Goal: Information Seeking & Learning: Check status

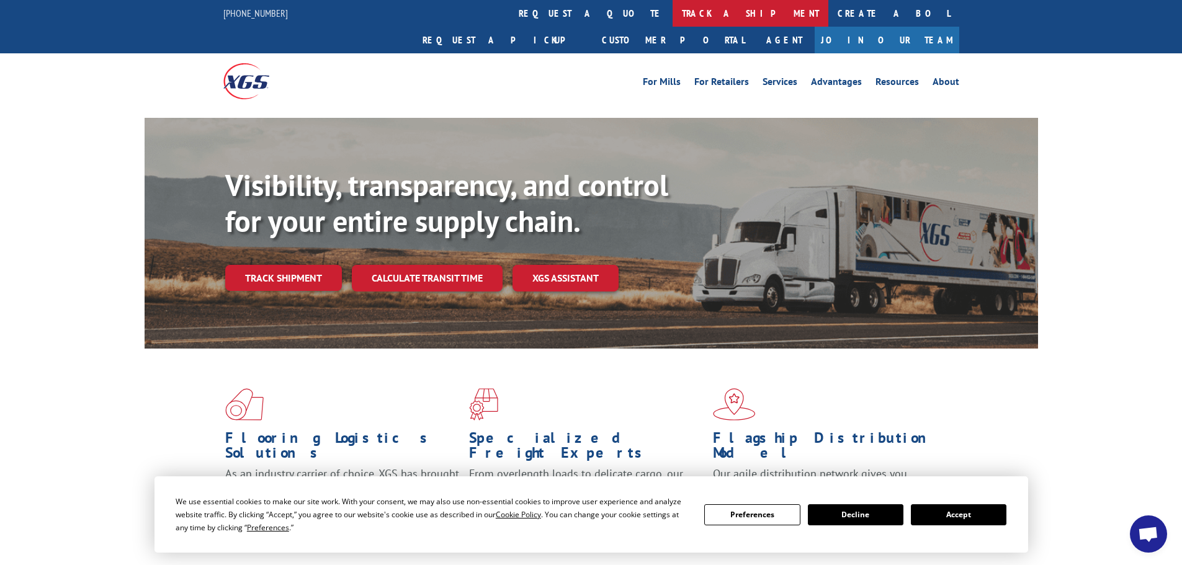
click at [673, 15] on link "track a shipment" at bounding box center [751, 13] width 156 height 27
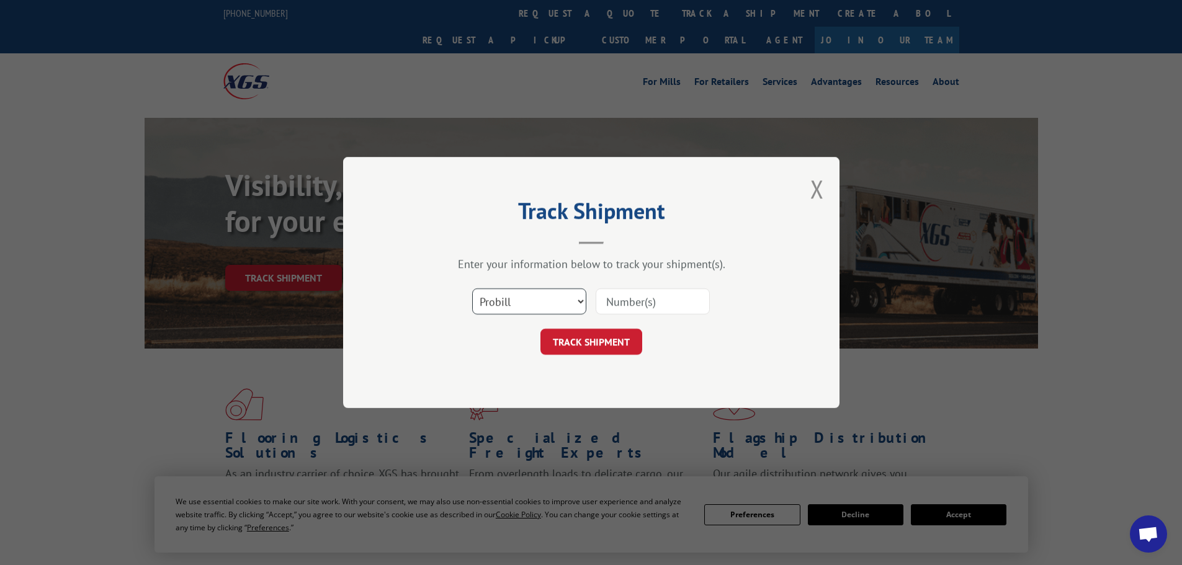
click at [564, 300] on select "Select category... Probill BOL PO" at bounding box center [529, 302] width 114 height 26
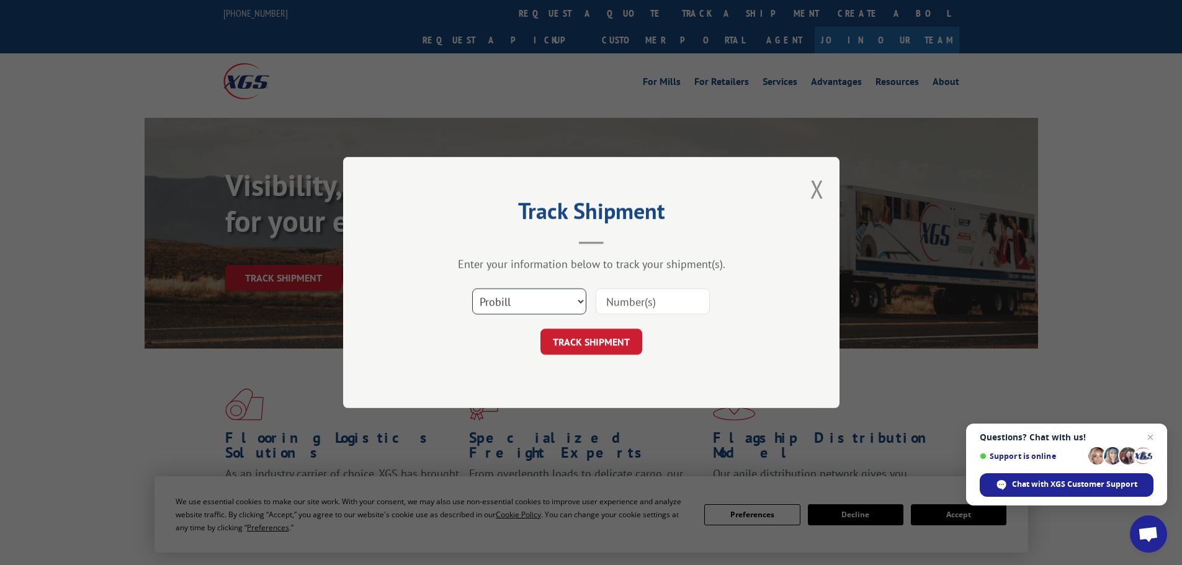
click at [472, 289] on select "Select category... Probill BOL PO" at bounding box center [529, 302] width 114 height 26
click at [634, 305] on input at bounding box center [653, 302] width 114 height 26
type input "0"
click at [662, 301] on input at bounding box center [653, 302] width 114 height 26
paste input "17233561"
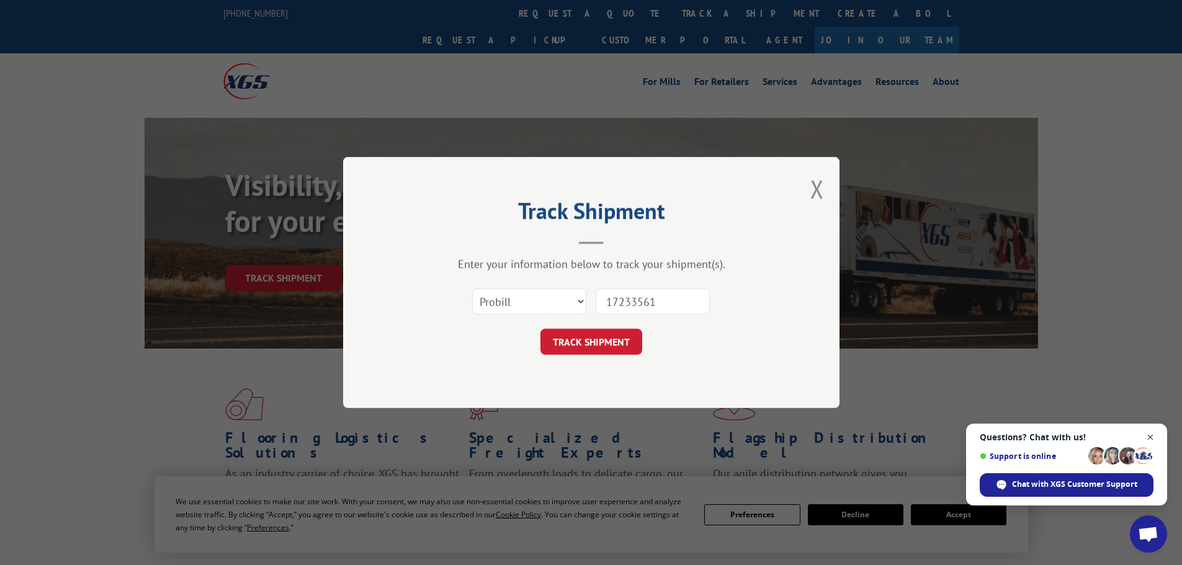
type input "17233561"
click at [1148, 439] on span "Close chat" at bounding box center [1151, 438] width 16 height 16
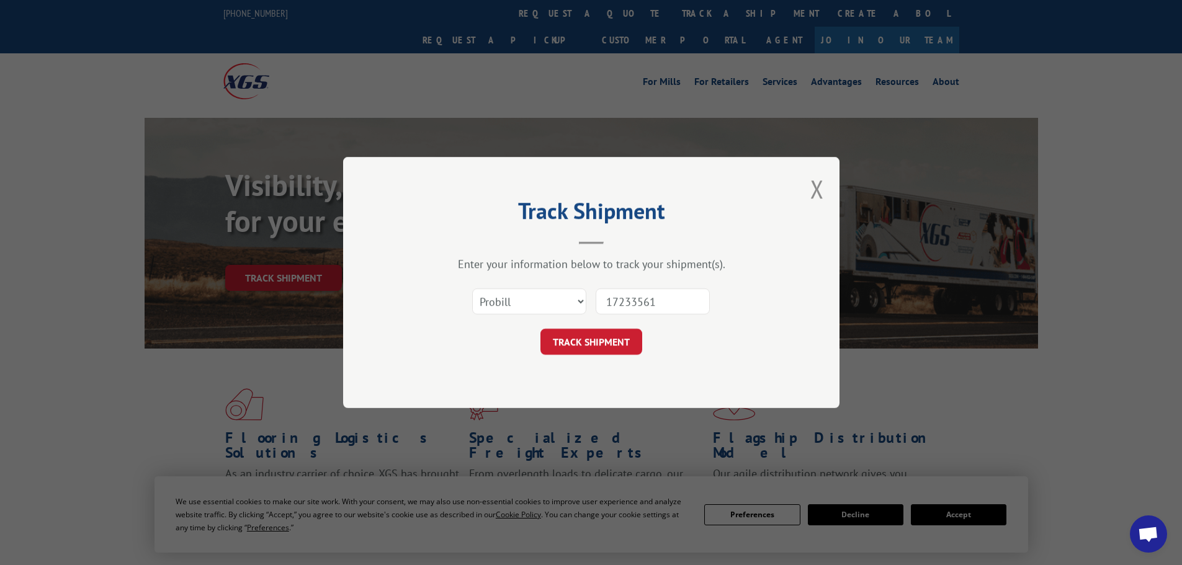
click at [586, 342] on button "TRACK SHIPMENT" at bounding box center [592, 342] width 102 height 26
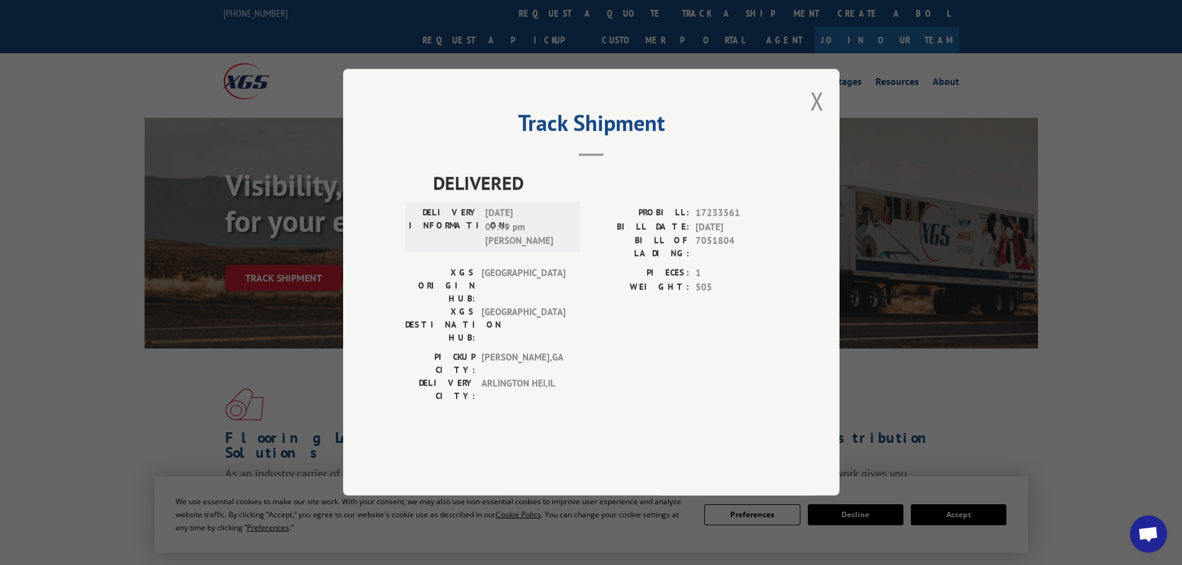
click at [815, 117] on button "Close modal" at bounding box center [818, 100] width 14 height 33
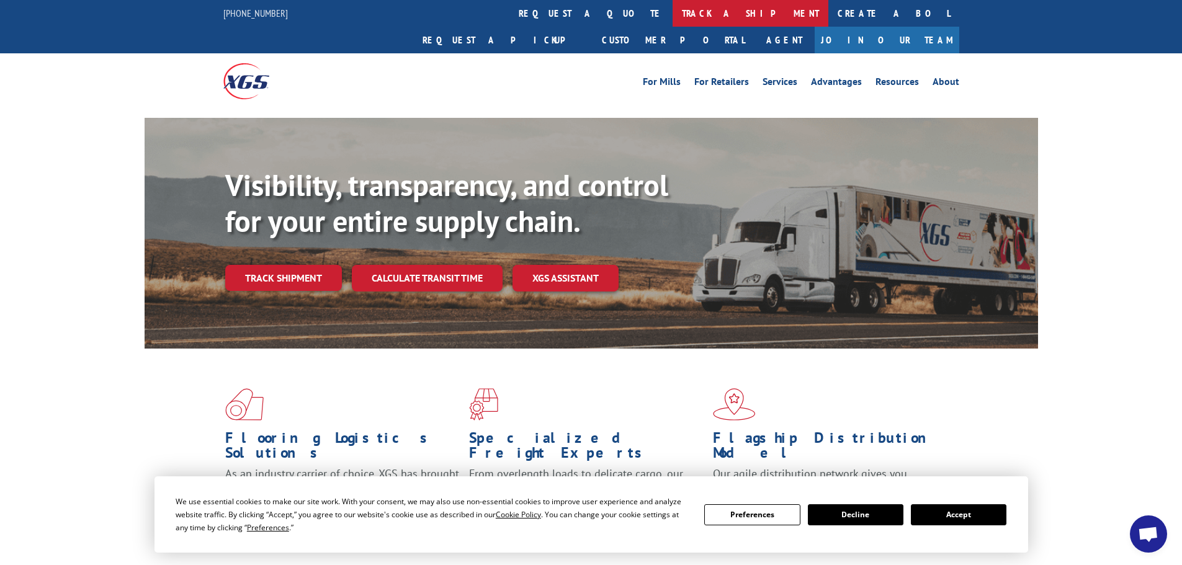
click at [673, 5] on link "track a shipment" at bounding box center [751, 13] width 156 height 27
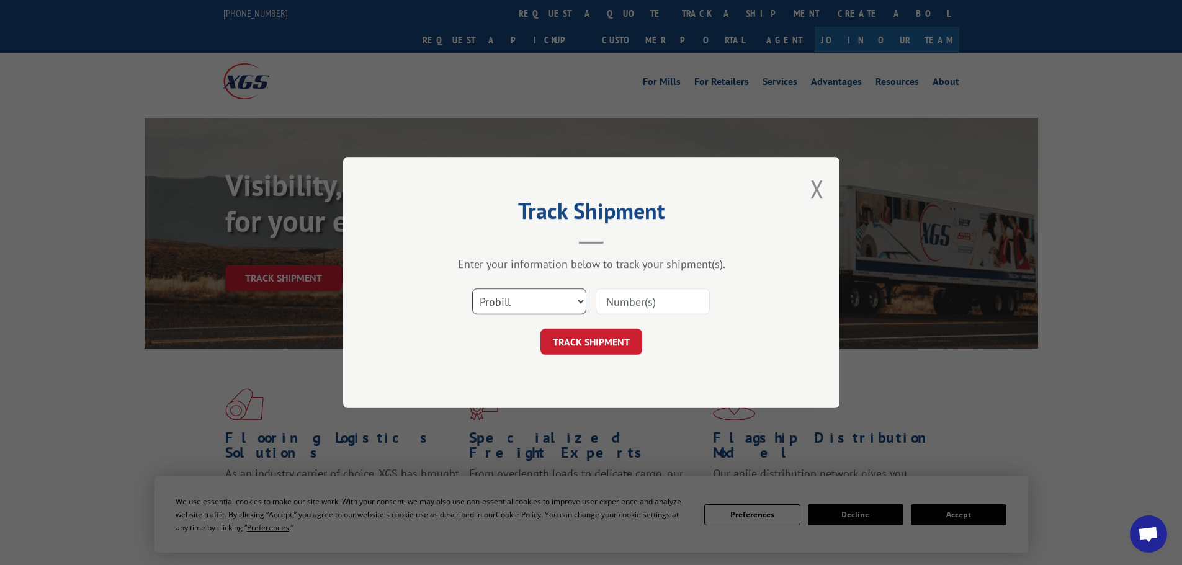
click at [539, 311] on select "Select category... Probill BOL PO" at bounding box center [529, 302] width 114 height 26
select select "bol"
click at [472, 289] on select "Select category... Probill BOL PO" at bounding box center [529, 302] width 114 height 26
click at [622, 300] on input at bounding box center [653, 302] width 114 height 26
paste input "473709"
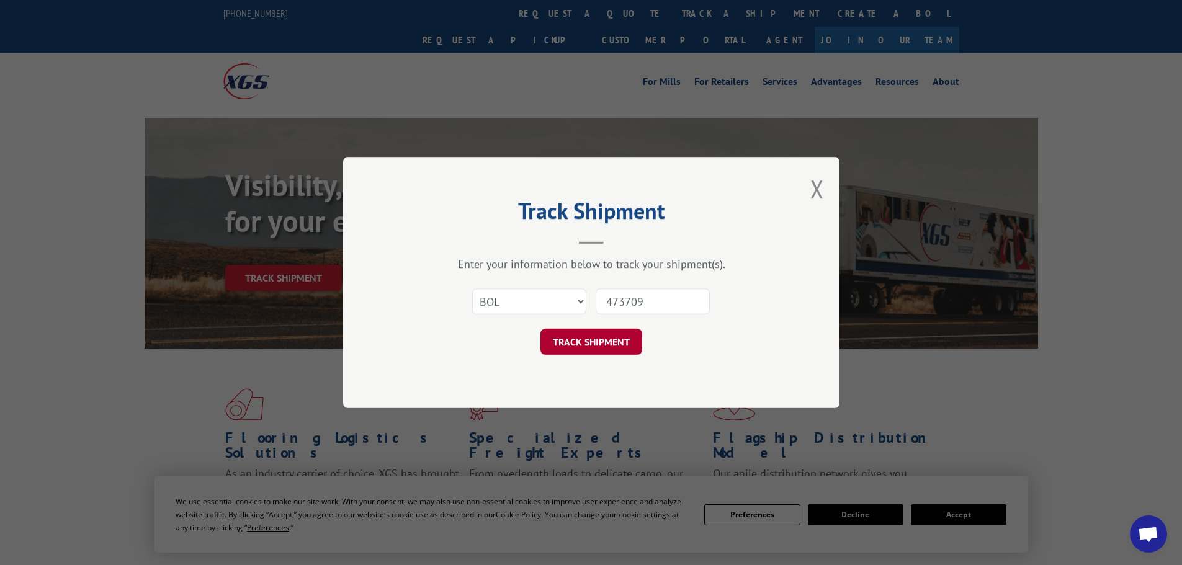
type input "473709"
click at [593, 344] on button "TRACK SHIPMENT" at bounding box center [592, 342] width 102 height 26
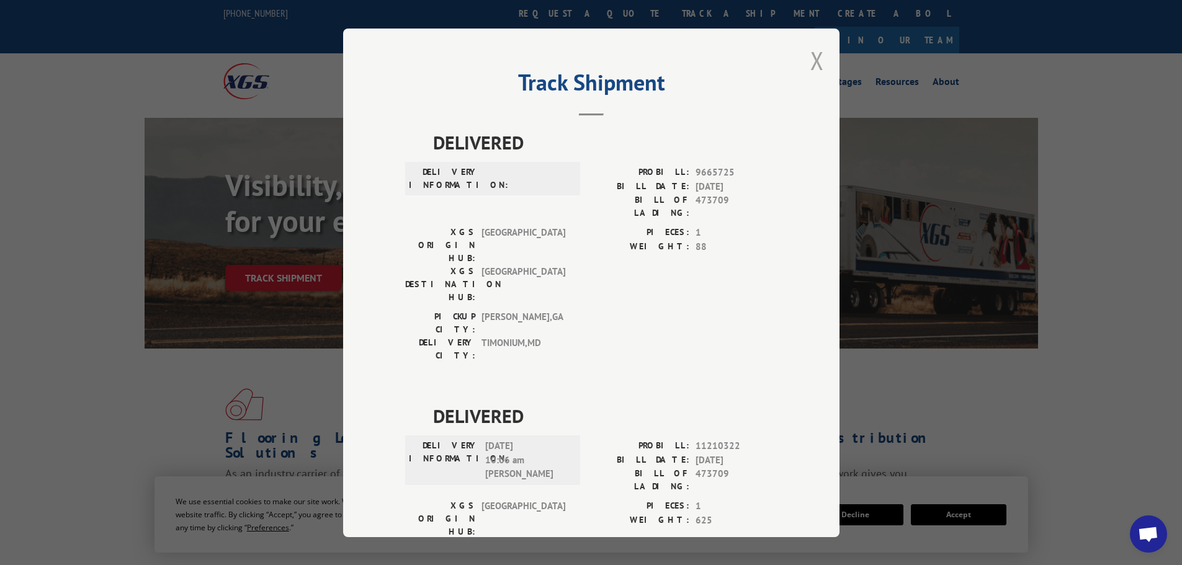
click at [811, 57] on button "Close modal" at bounding box center [818, 60] width 14 height 33
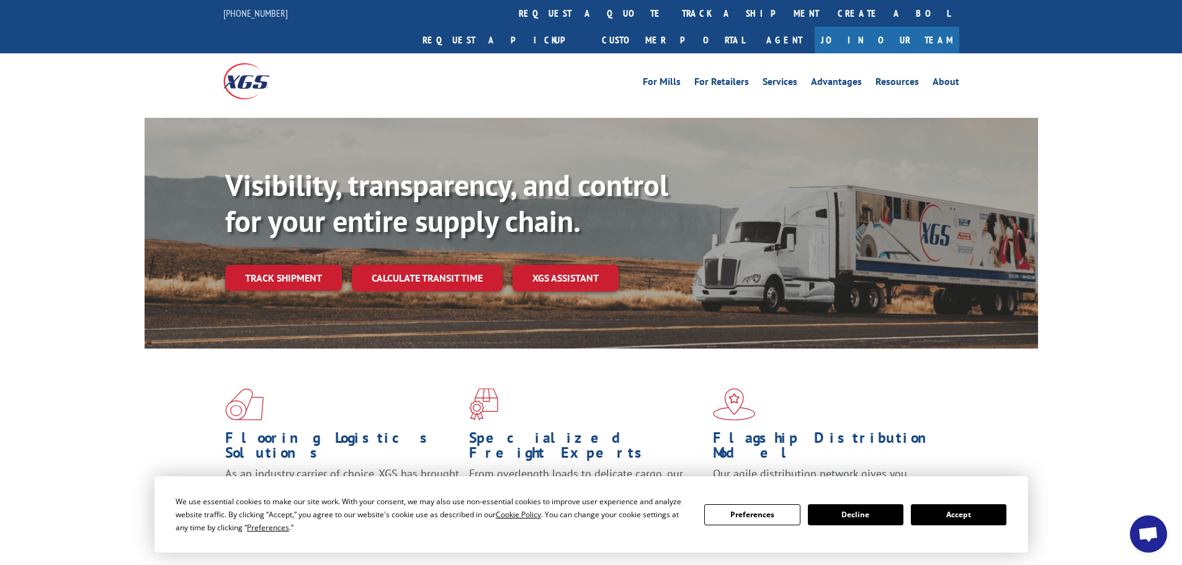
click at [673, 7] on link "track a shipment" at bounding box center [751, 13] width 156 height 27
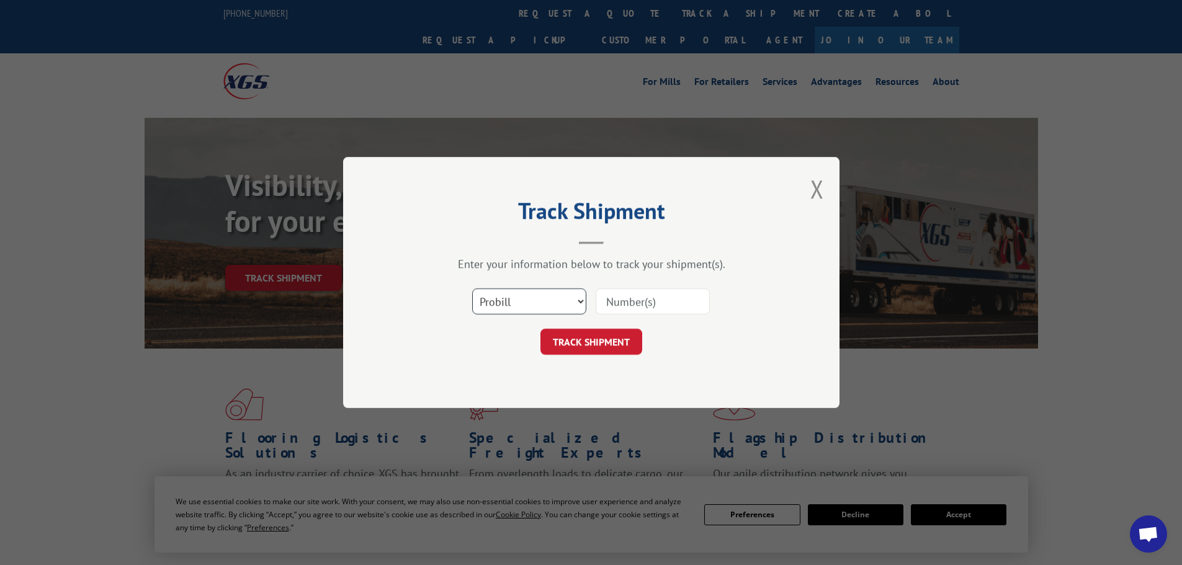
click at [542, 303] on select "Select category... Probill BOL PO" at bounding box center [529, 302] width 114 height 26
select select "bol"
click at [472, 289] on select "Select category... Probill BOL PO" at bounding box center [529, 302] width 114 height 26
click at [622, 296] on input at bounding box center [653, 302] width 114 height 26
paste input "473929"
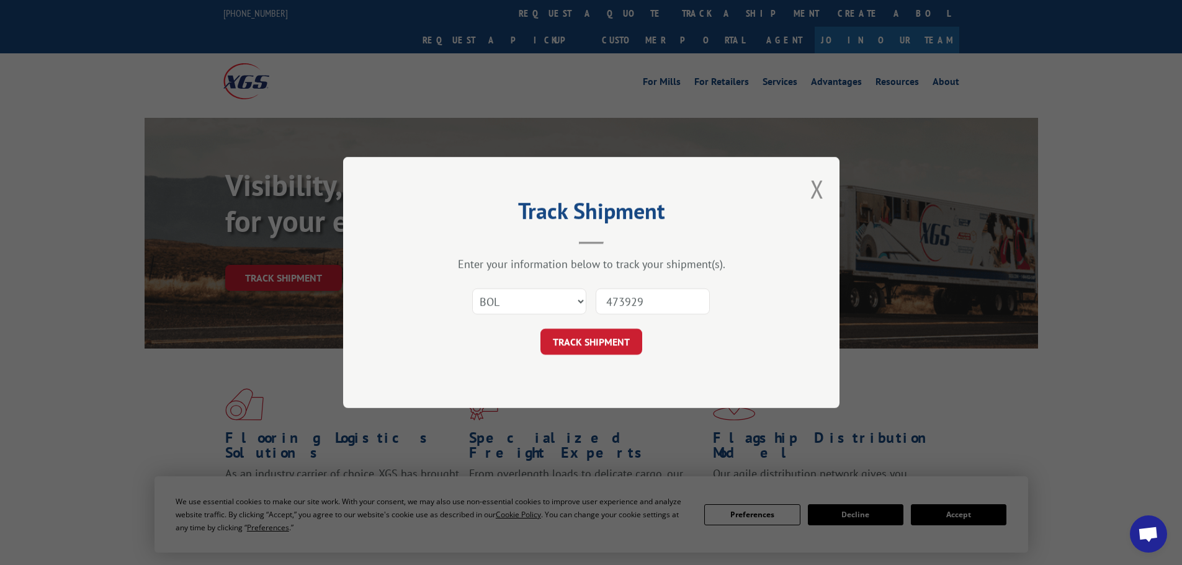
type input "473929"
click at [578, 340] on button "TRACK SHIPMENT" at bounding box center [592, 342] width 102 height 26
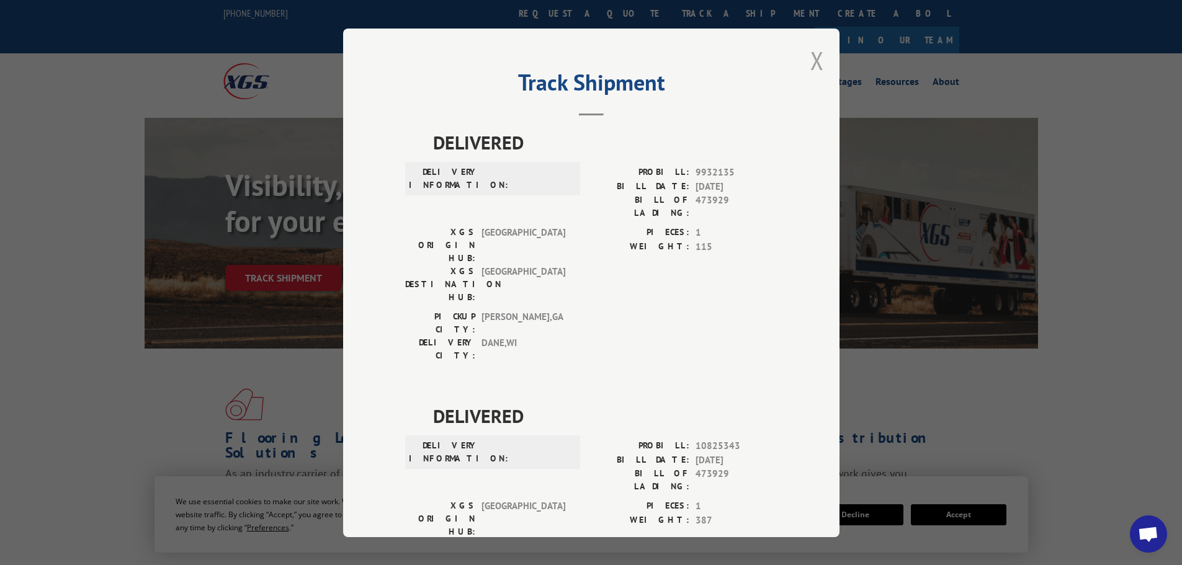
click at [811, 63] on button "Close modal" at bounding box center [818, 60] width 14 height 33
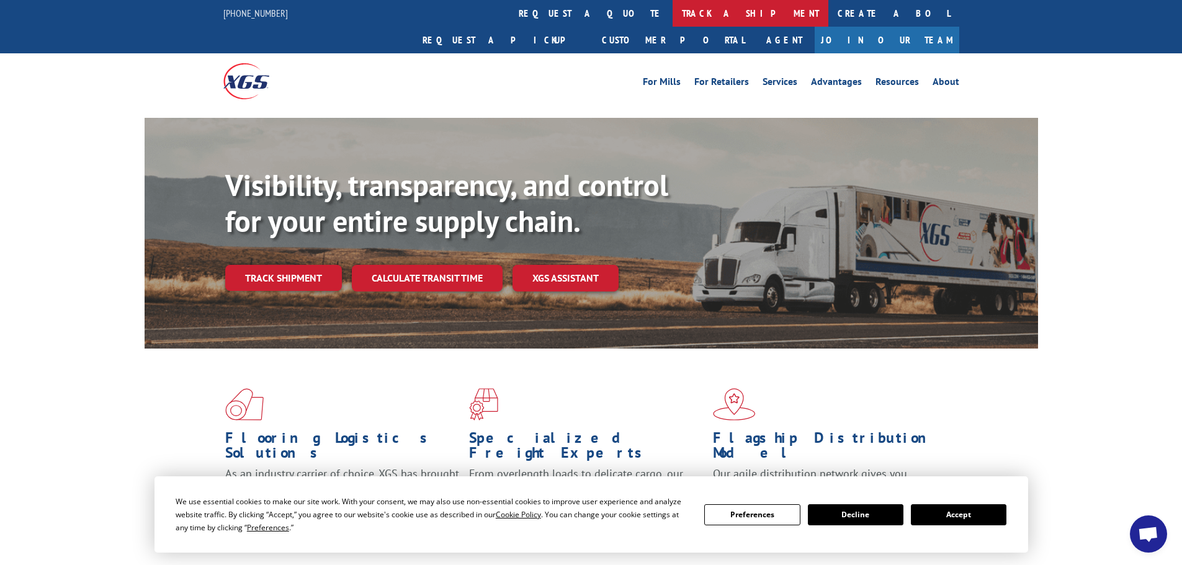
click at [673, 15] on link "track a shipment" at bounding box center [751, 13] width 156 height 27
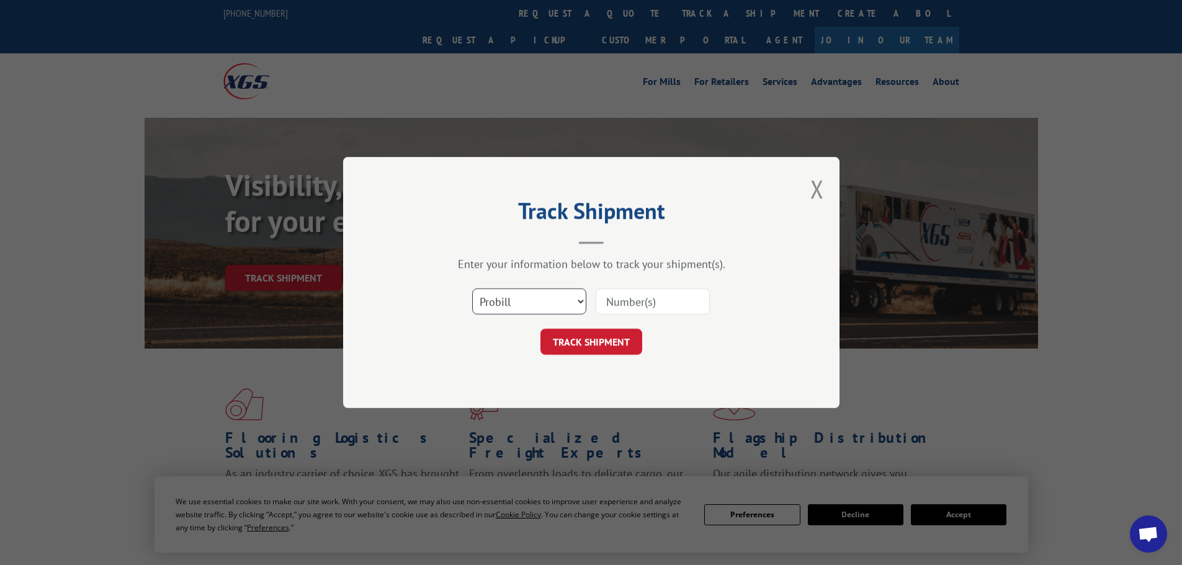
click at [530, 297] on select "Select category... Probill BOL PO" at bounding box center [529, 302] width 114 height 26
select select "bol"
click at [472, 289] on select "Select category... Probill BOL PO" at bounding box center [529, 302] width 114 height 26
click at [651, 307] on input at bounding box center [653, 302] width 114 height 26
paste input "473709"
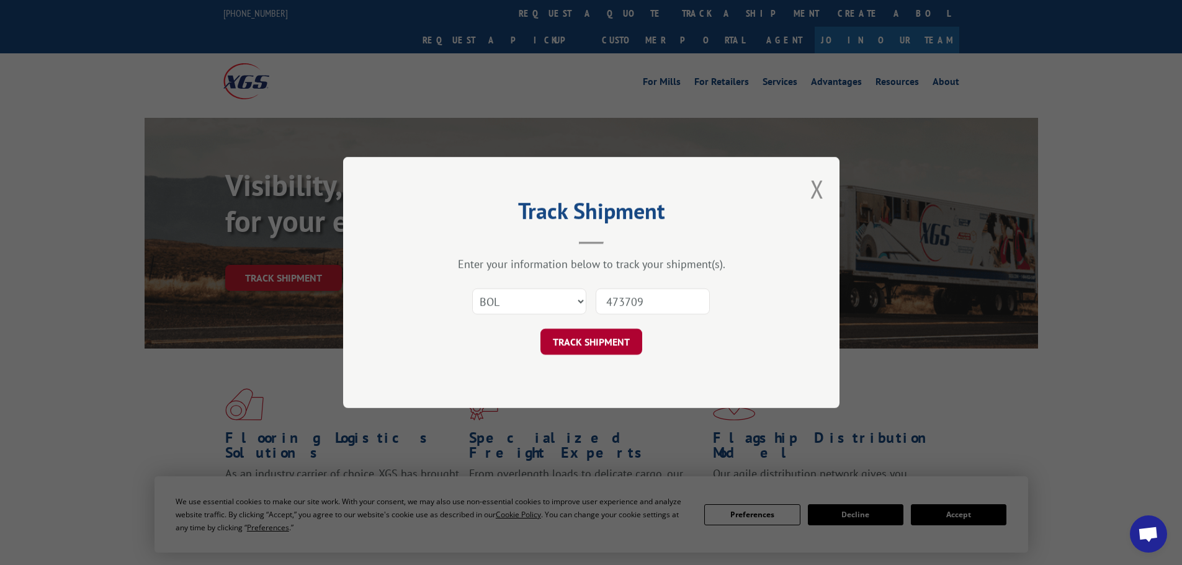
type input "473709"
click at [581, 332] on button "TRACK SHIPMENT" at bounding box center [592, 342] width 102 height 26
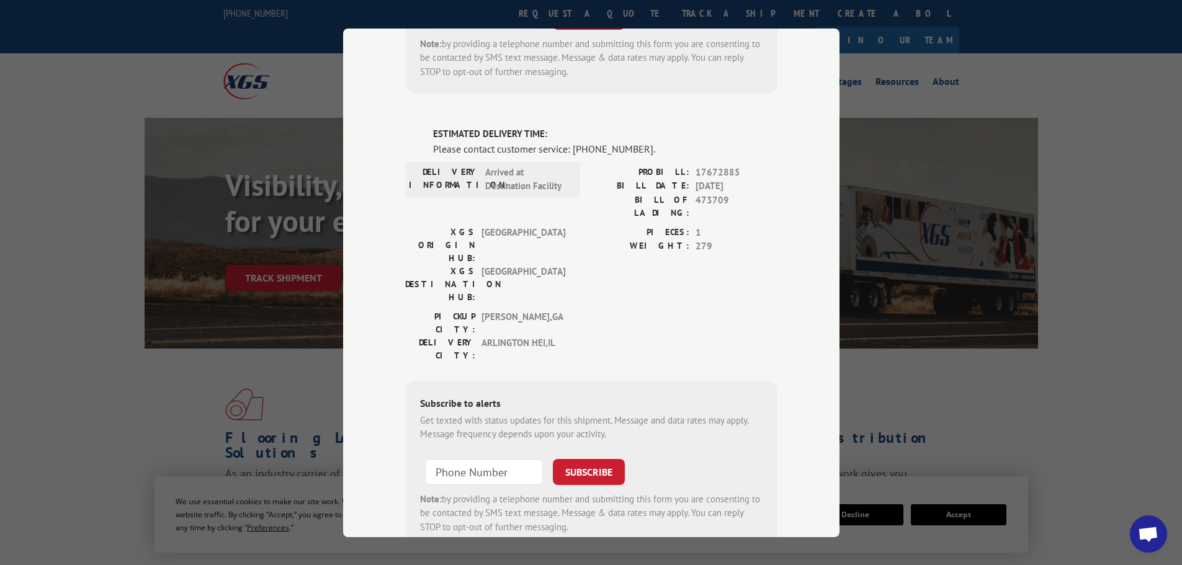
scroll to position [1610, 0]
